Goal: Information Seeking & Learning: Learn about a topic

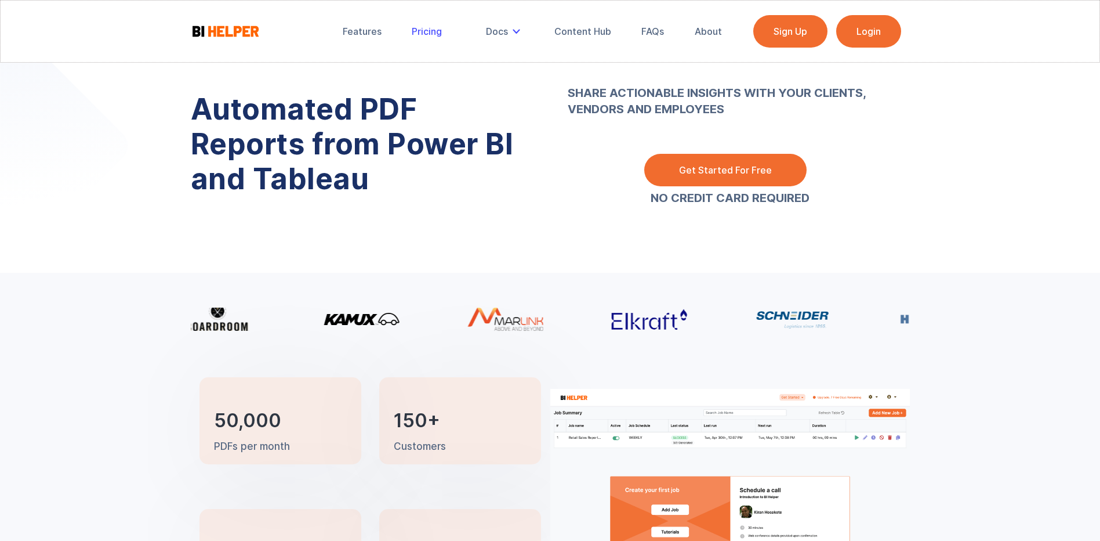
click at [424, 31] on div "Pricing" at bounding box center [427, 32] width 30 height 12
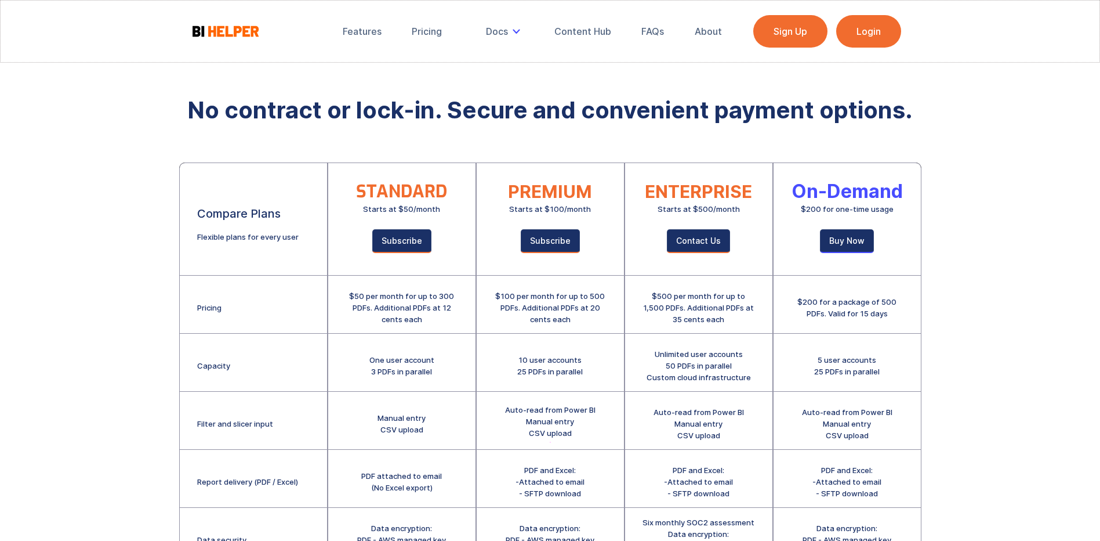
click at [233, 32] on img at bounding box center [226, 31] width 70 height 15
